Goal: Ask a question

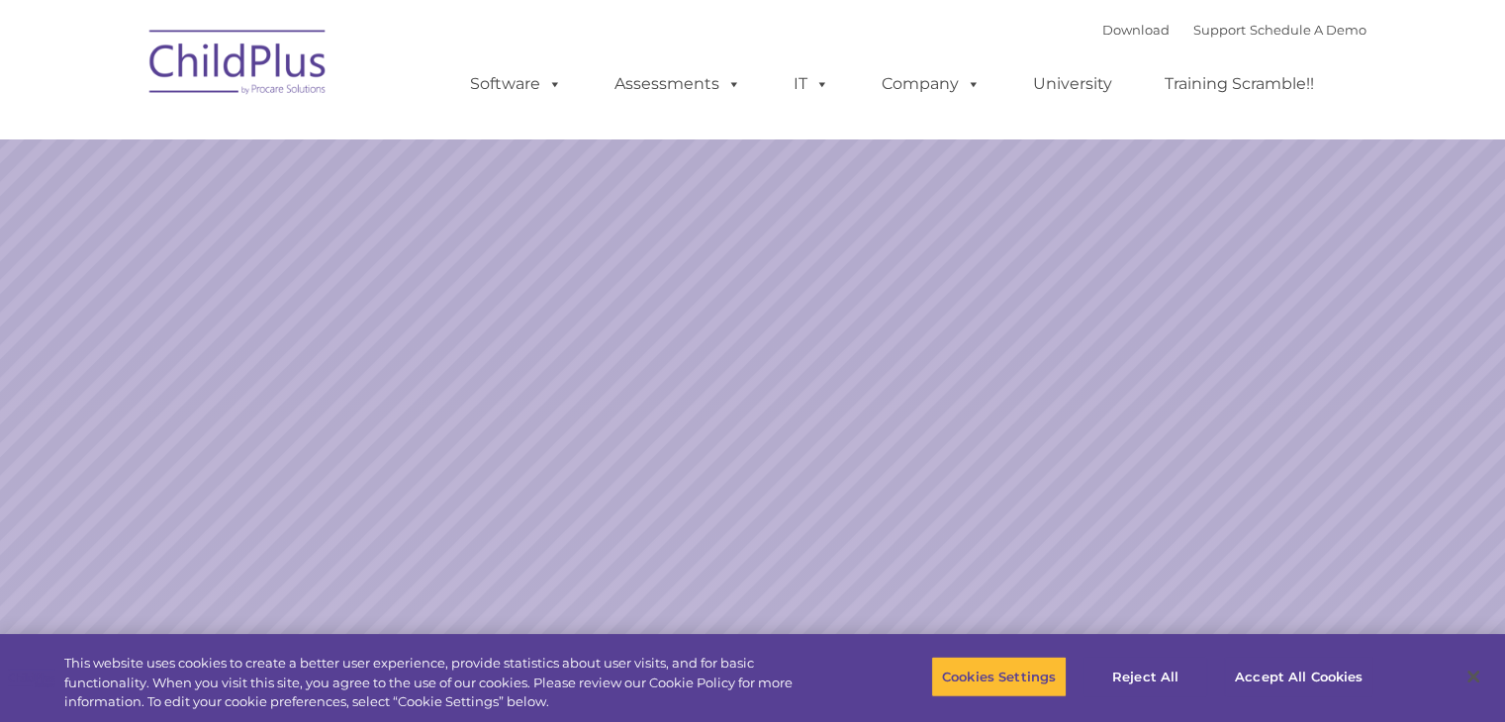
select select "MEDIUM"
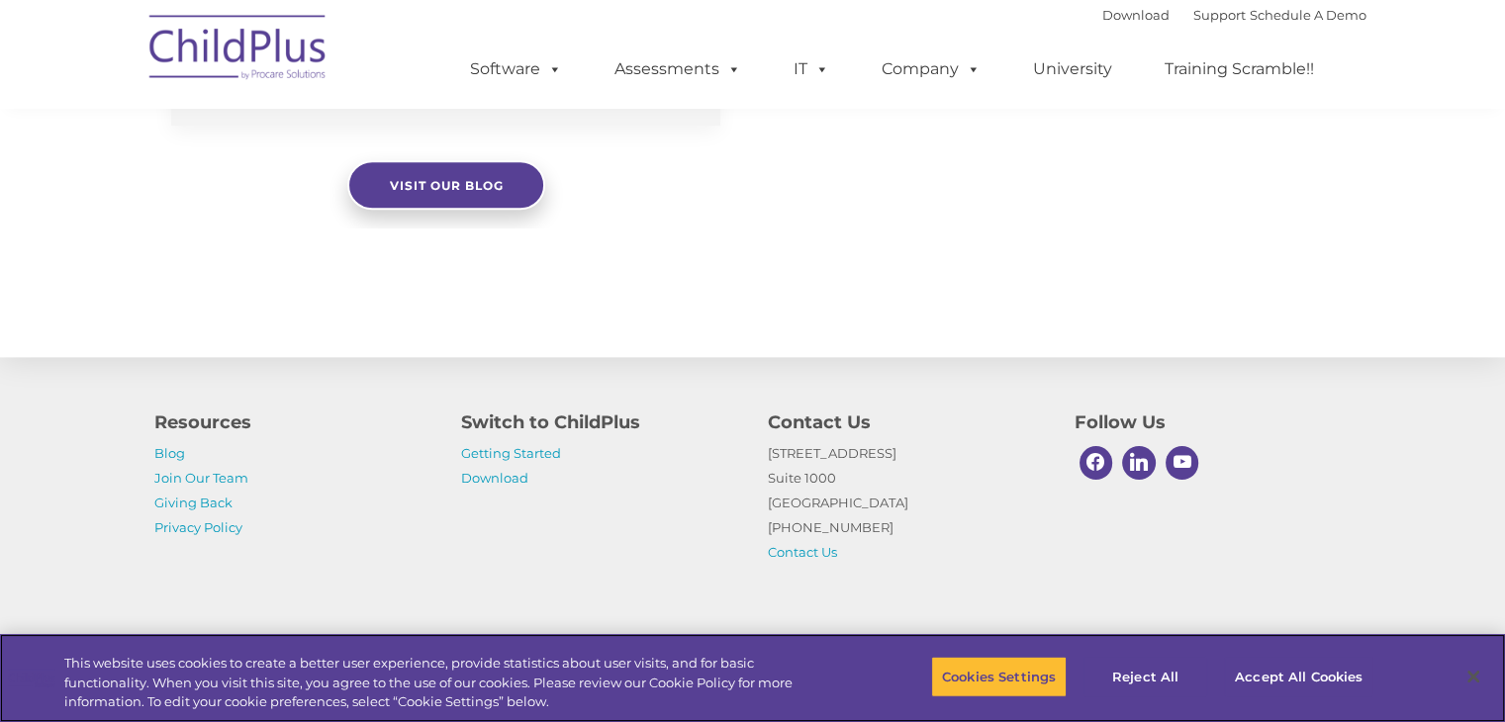
scroll to position [2236, 0]
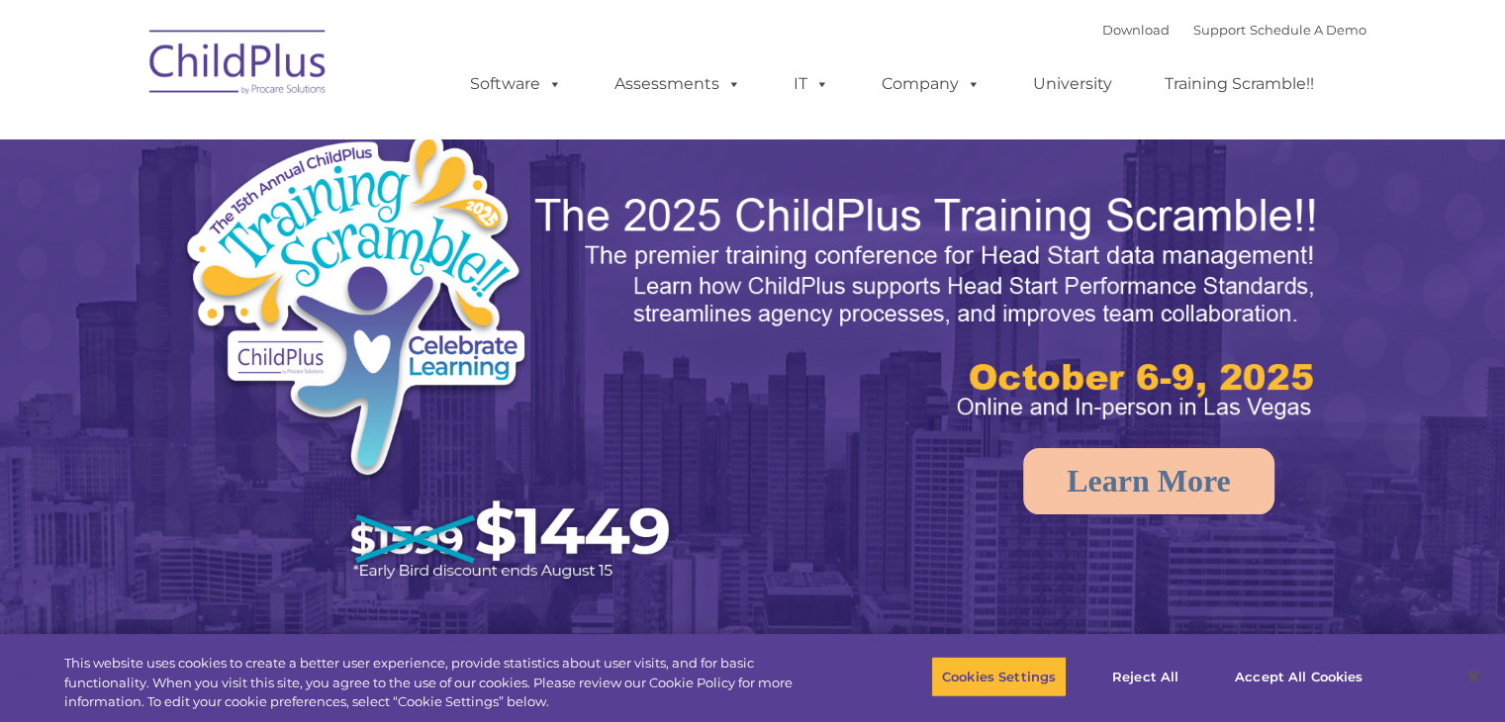
select select "MEDIUM"
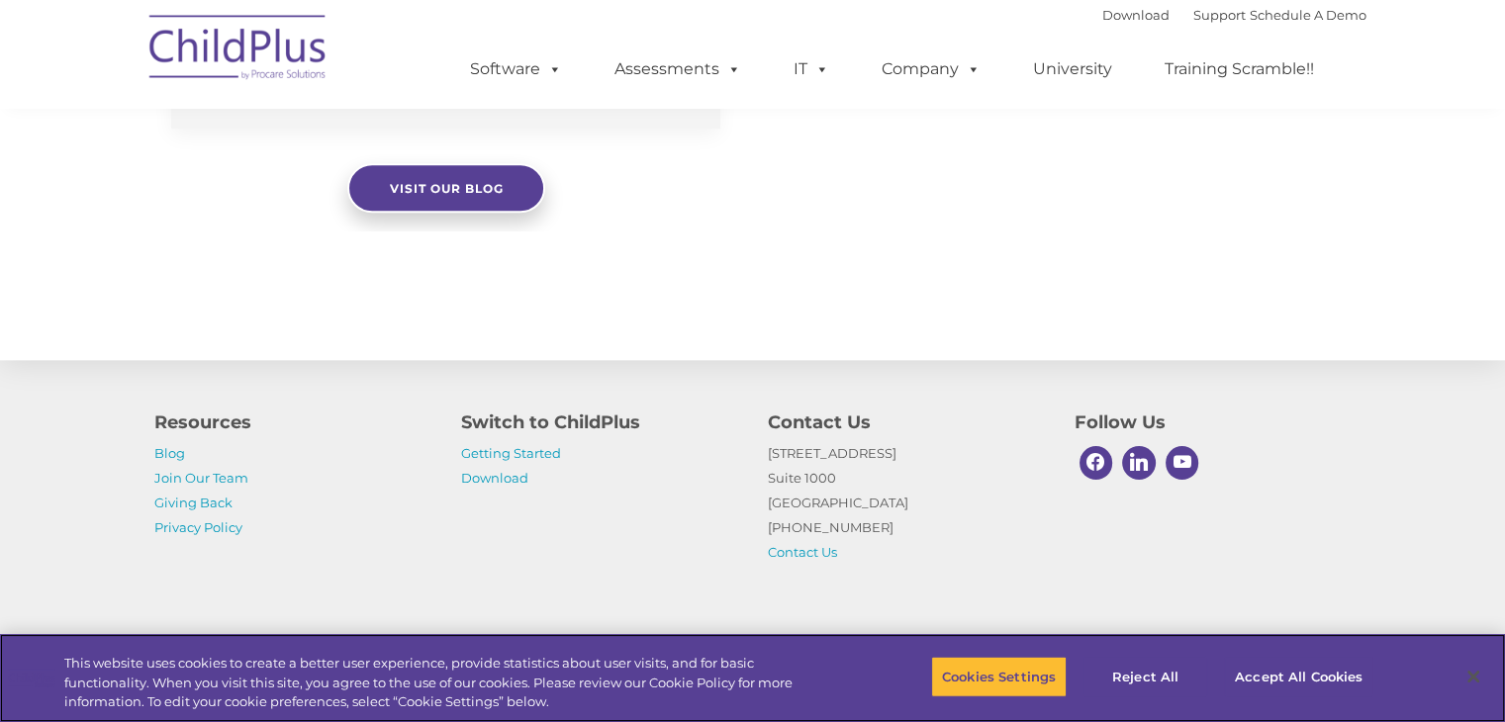
scroll to position [2236, 0]
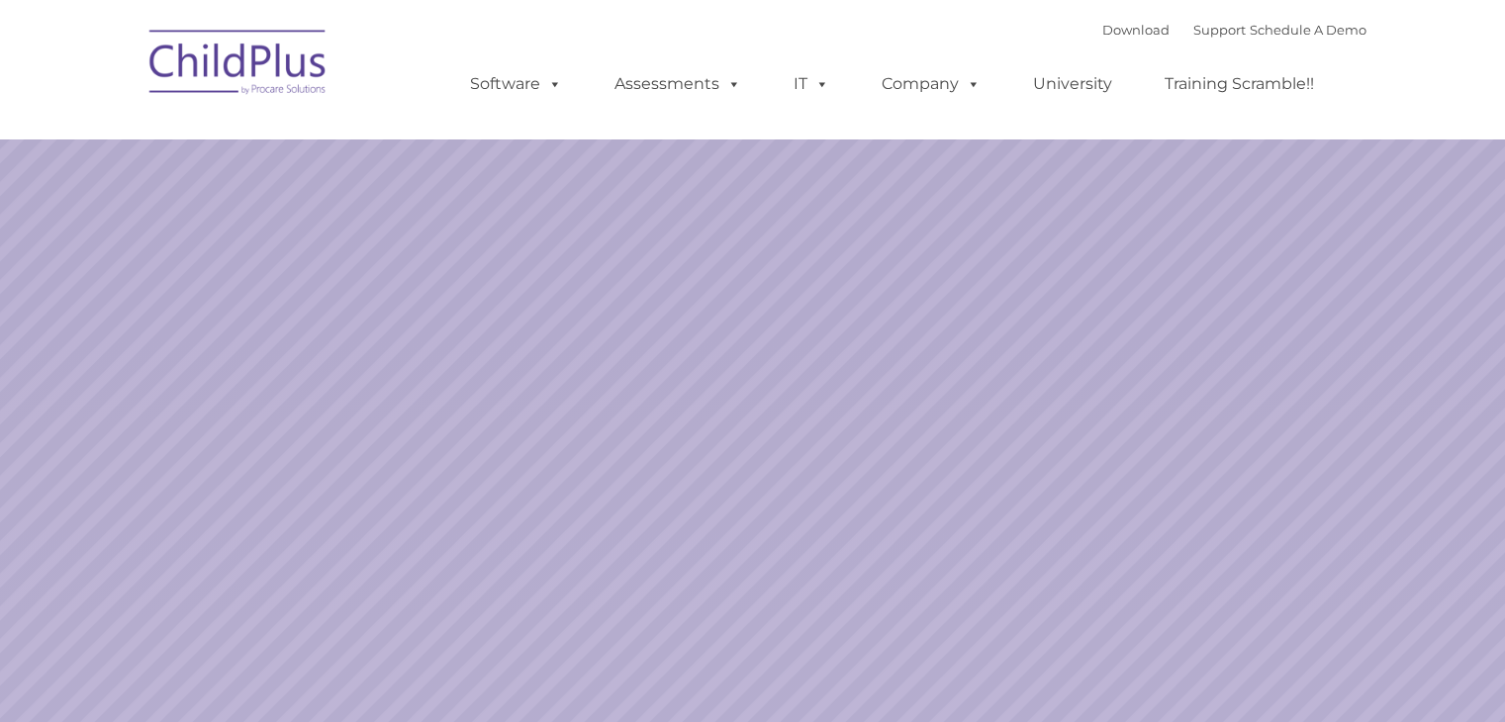
select select "MEDIUM"
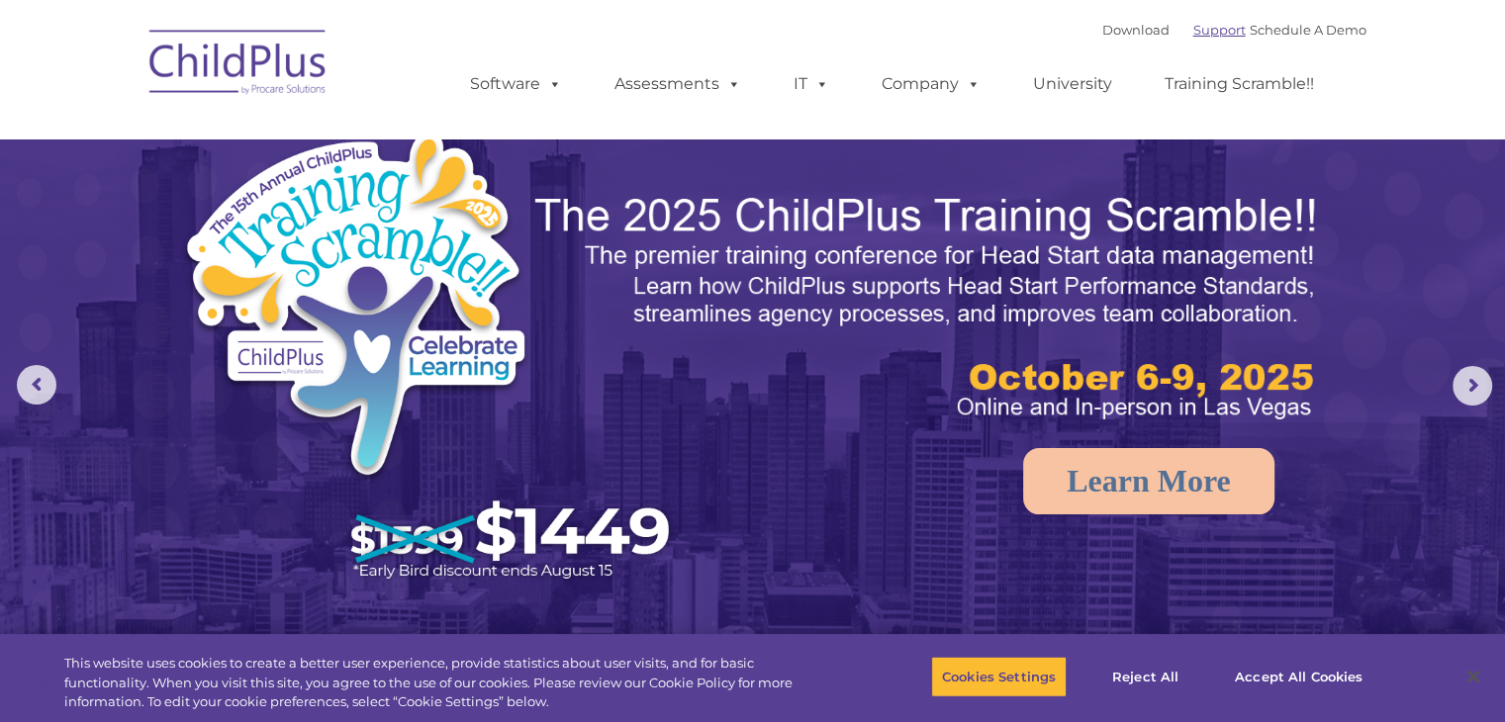
click at [1193, 35] on link "Support" at bounding box center [1219, 30] width 52 height 16
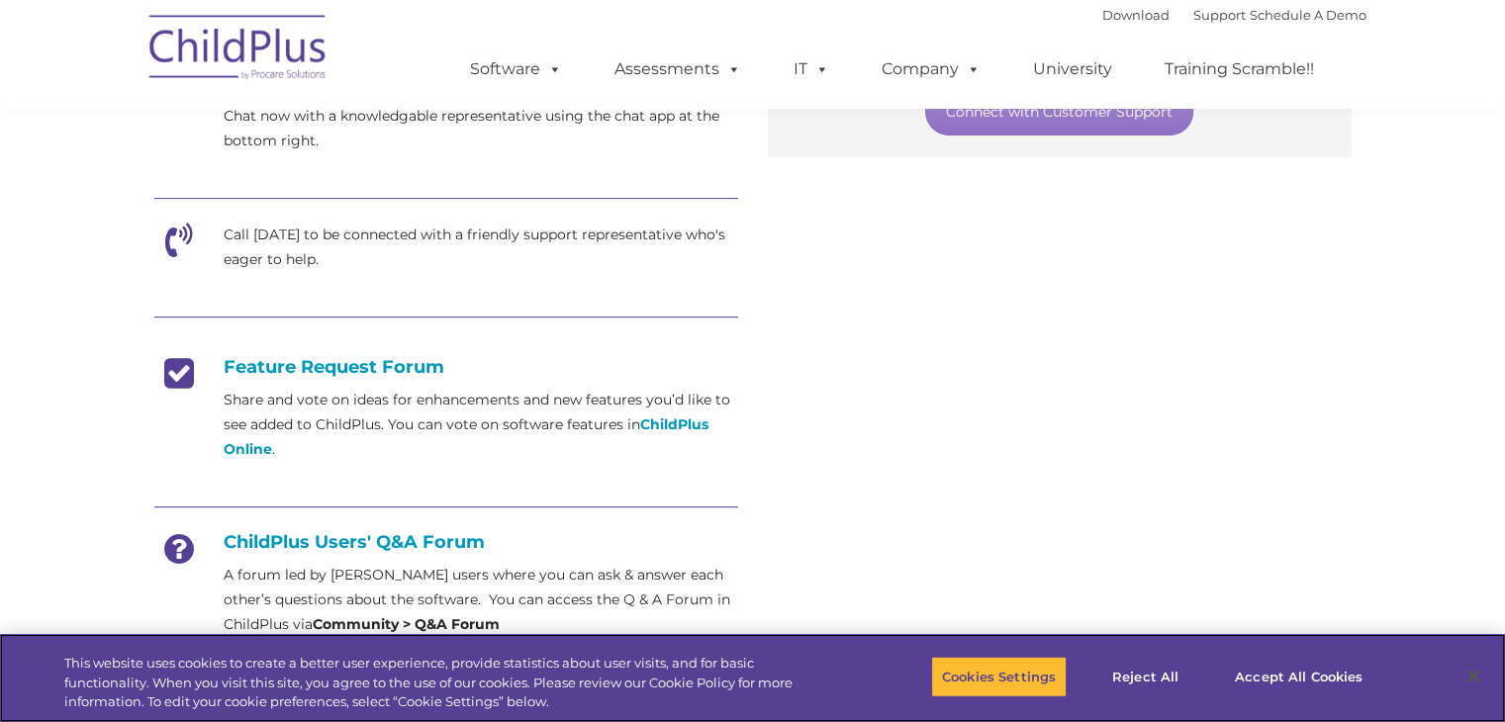
scroll to position [597, 0]
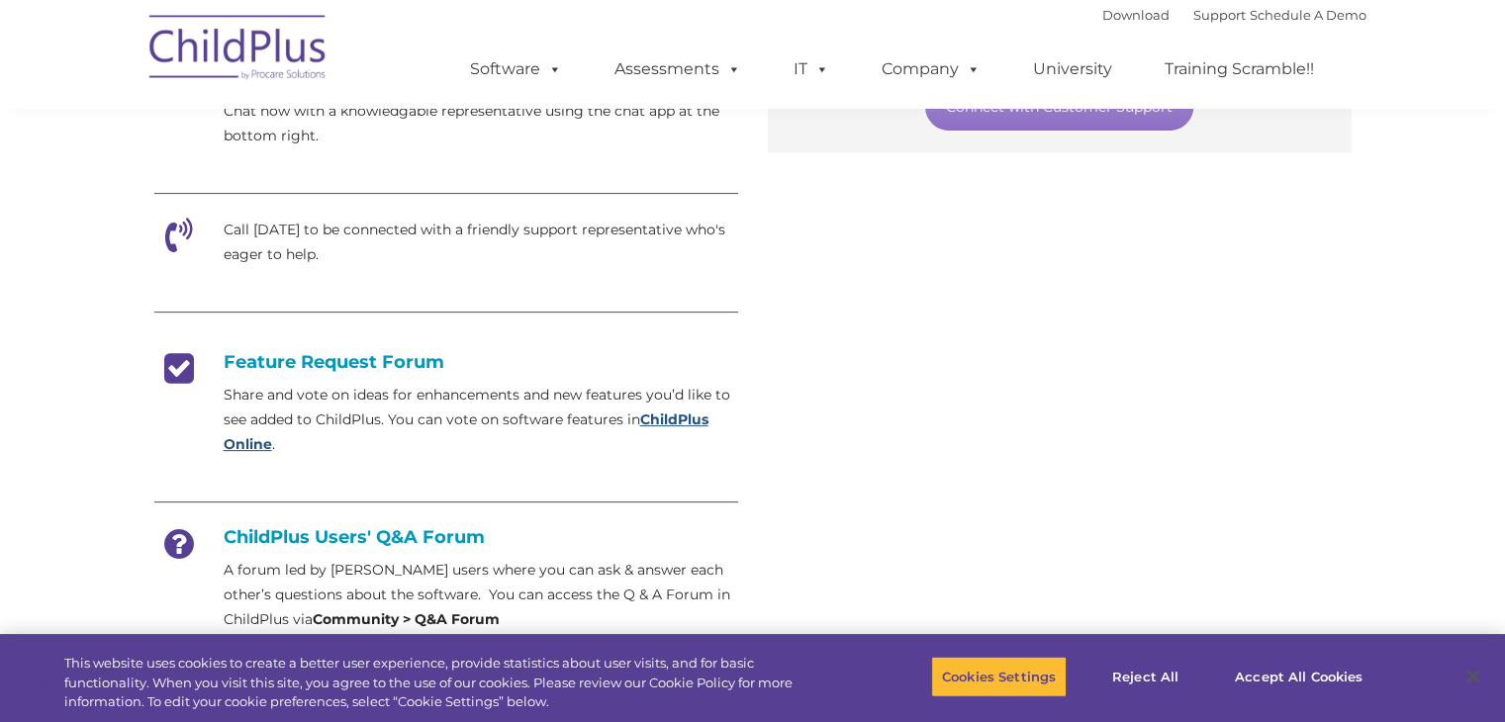
click at [671, 416] on strong "ChildPlus Online" at bounding box center [466, 432] width 485 height 43
